Goal: Find specific page/section: Find specific page/section

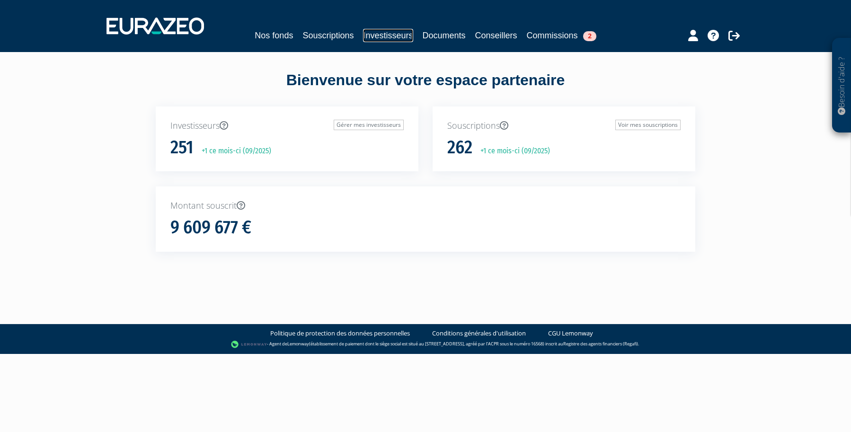
click at [376, 32] on link "Investisseurs" at bounding box center [388, 35] width 50 height 13
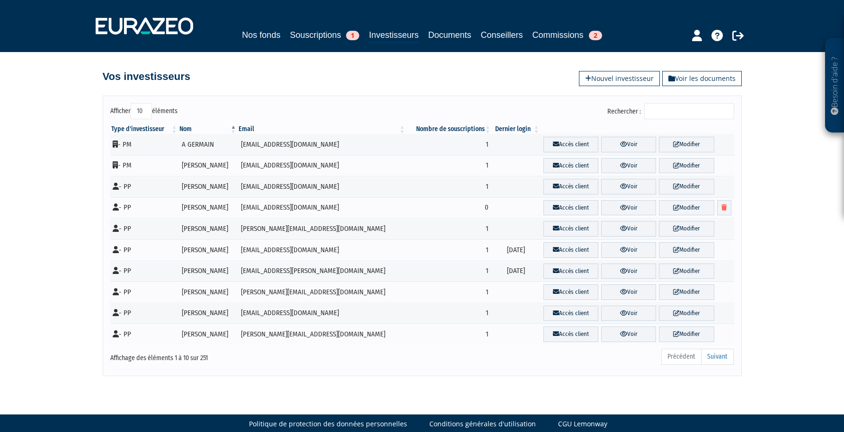
drag, startPoint x: 690, startPoint y: 108, endPoint x: 685, endPoint y: 106, distance: 5.3
click at [688, 107] on input "Rechercher :" at bounding box center [689, 111] width 90 height 16
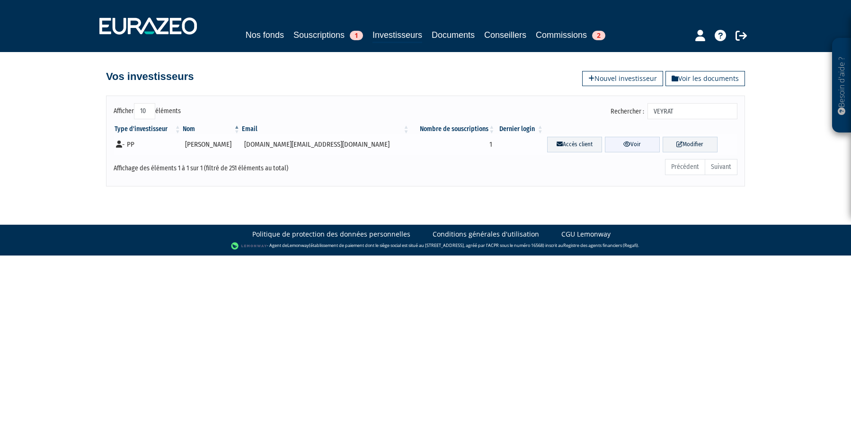
type input "VEYRAT"
click at [628, 141] on link "Voir" at bounding box center [632, 145] width 55 height 16
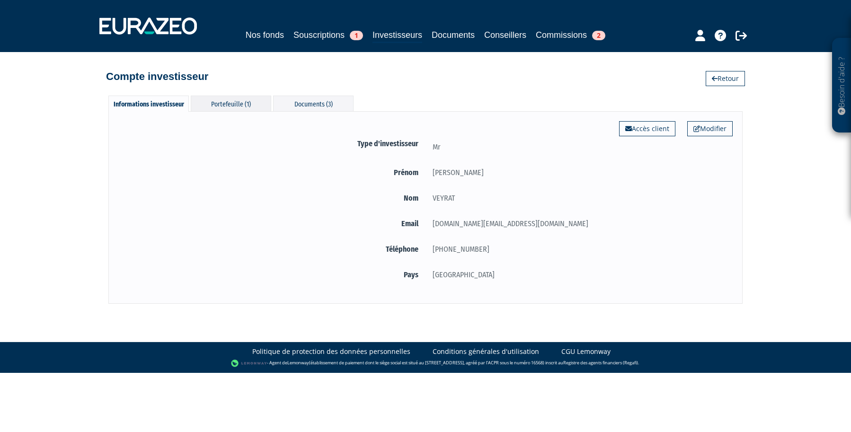
click at [242, 104] on div "Portefeuille (1)" at bounding box center [231, 104] width 81 height 16
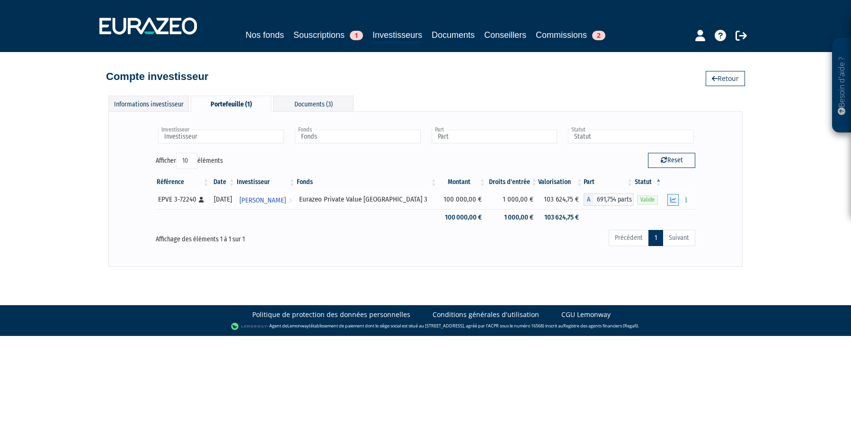
click at [678, 200] on button "button" at bounding box center [673, 200] width 11 height 12
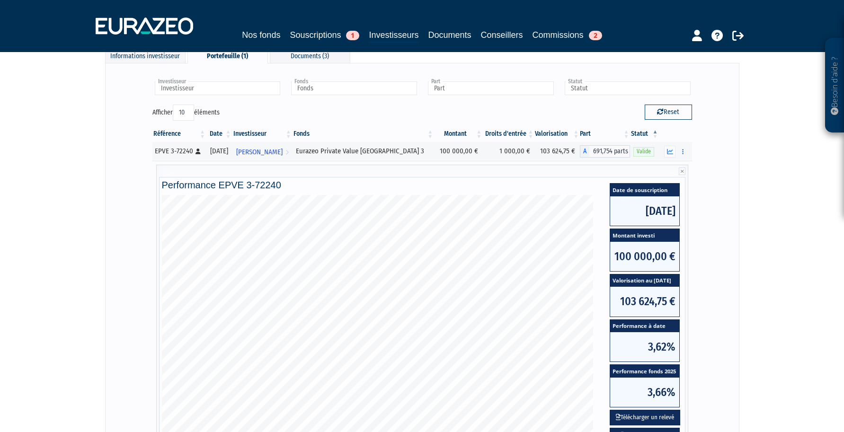
scroll to position [40, 0]
